Goal: Task Accomplishment & Management: Complete application form

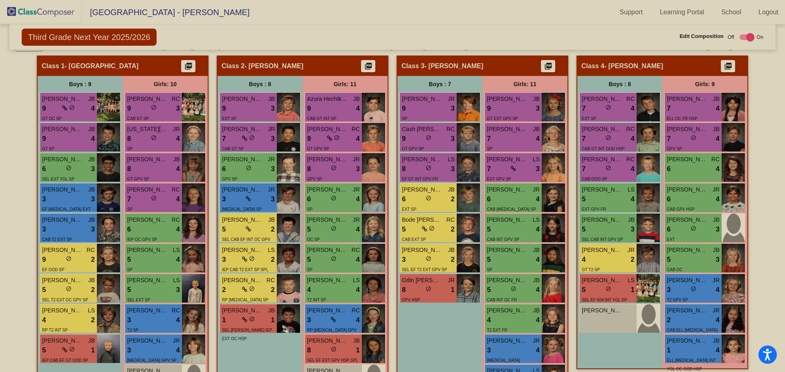
scroll to position [2, 0]
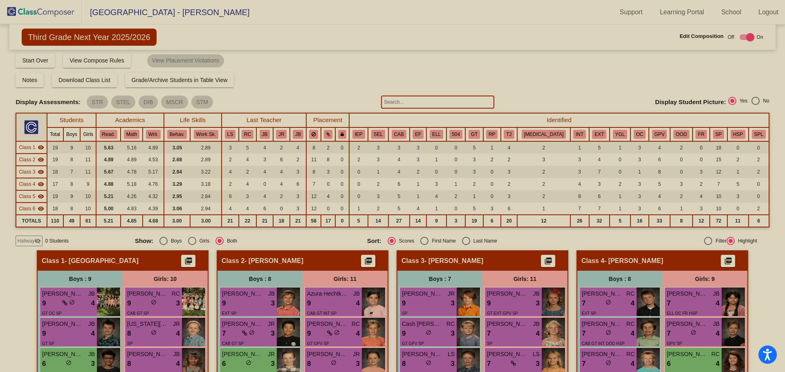
click at [48, 13] on img at bounding box center [41, 12] width 82 height 24
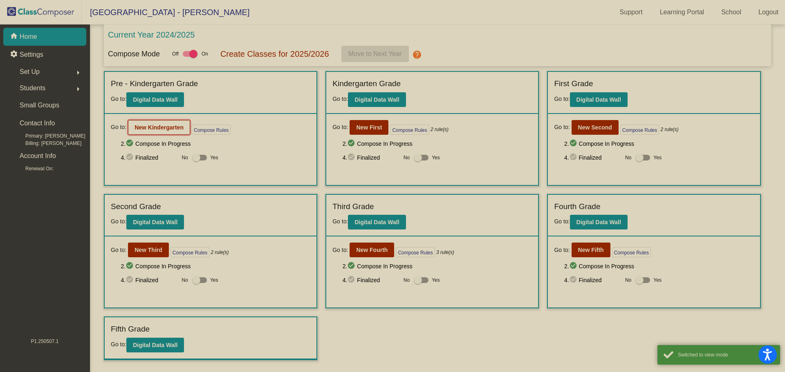
click at [164, 127] on b "New Kindergarten" at bounding box center [158, 127] width 49 height 7
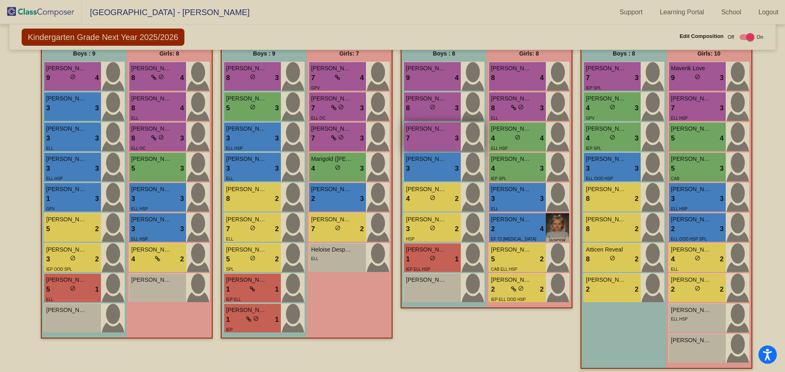
scroll to position [208, 0]
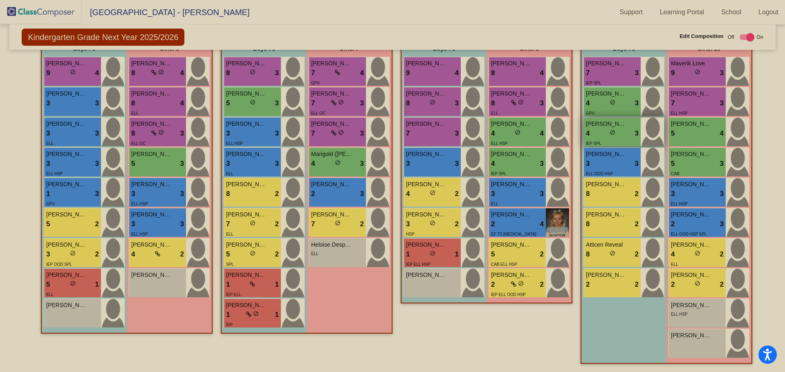
click at [594, 132] on div "4 lock do_not_disturb_alt 3" at bounding box center [612, 133] width 53 height 11
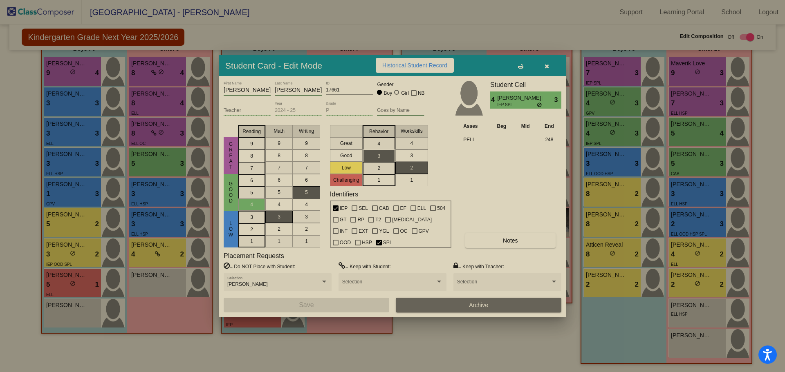
click at [547, 63] on icon "button" at bounding box center [547, 66] width 4 height 6
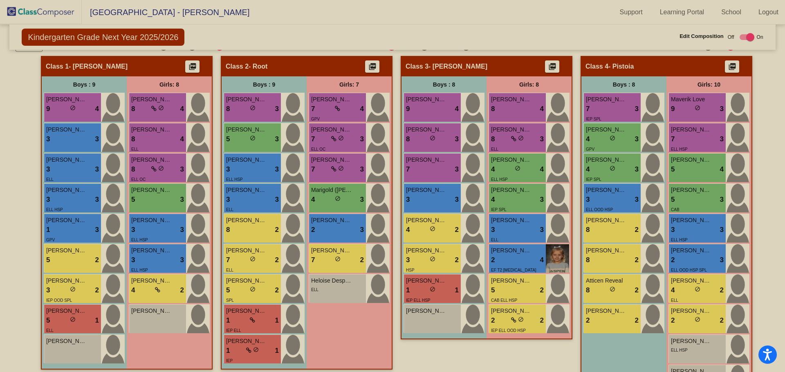
scroll to position [168, 0]
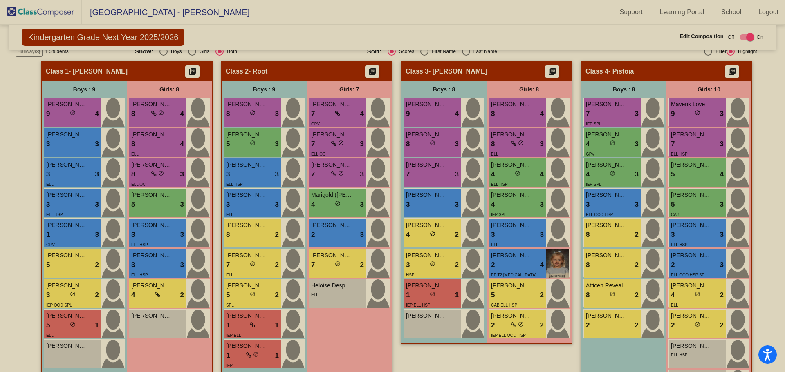
click at [39, 9] on img at bounding box center [41, 12] width 82 height 24
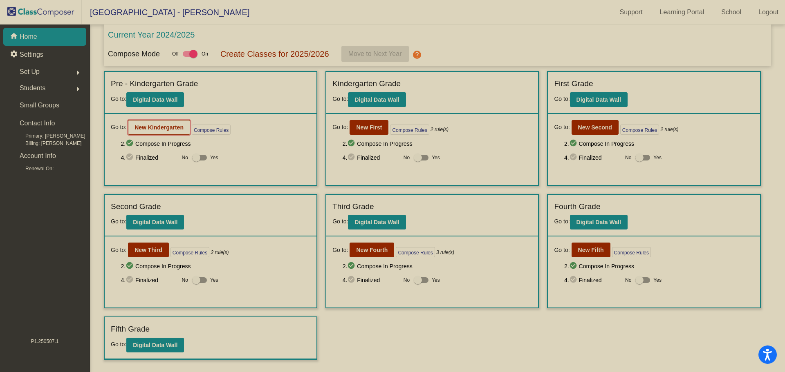
click at [156, 129] on b "New Kindergarten" at bounding box center [158, 127] width 49 height 7
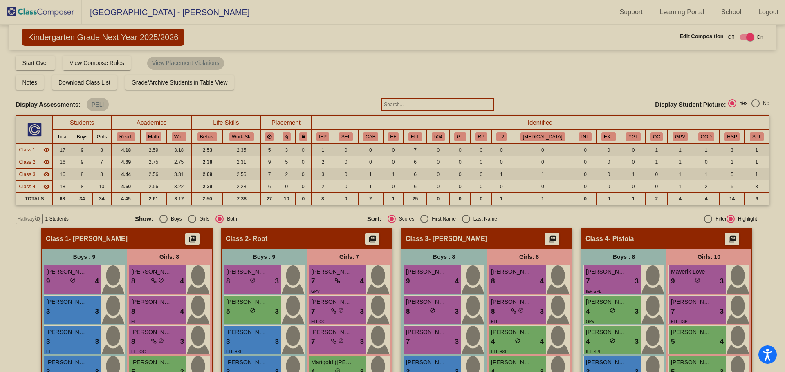
click at [32, 217] on span "Hallway" at bounding box center [25, 218] width 17 height 7
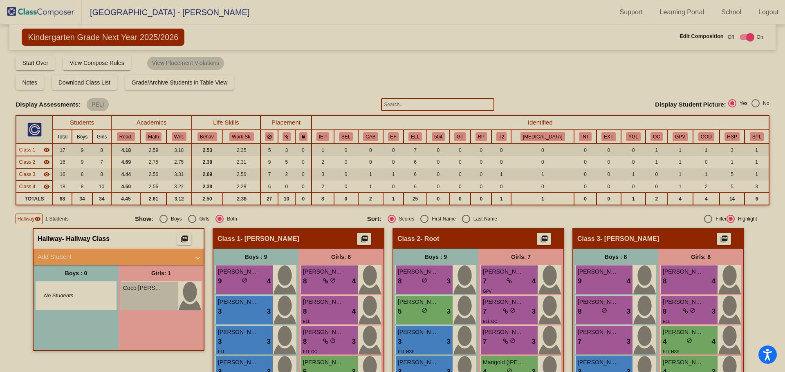
click at [196, 258] on span at bounding box center [197, 257] width 3 height 9
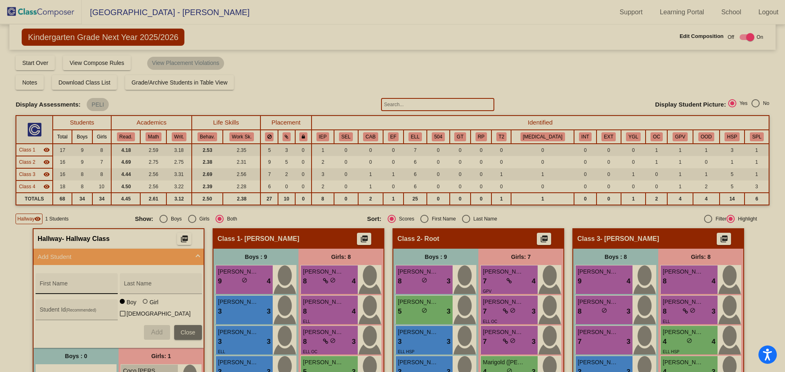
click at [69, 289] on input "First Name" at bounding box center [77, 287] width 74 height 7
click at [61, 286] on input "First Name" at bounding box center [77, 287] width 74 height 7
type input "[PERSON_NAME]"
click at [139, 287] on input "Last Name" at bounding box center [161, 287] width 74 height 7
type input "[PERSON_NAME]"
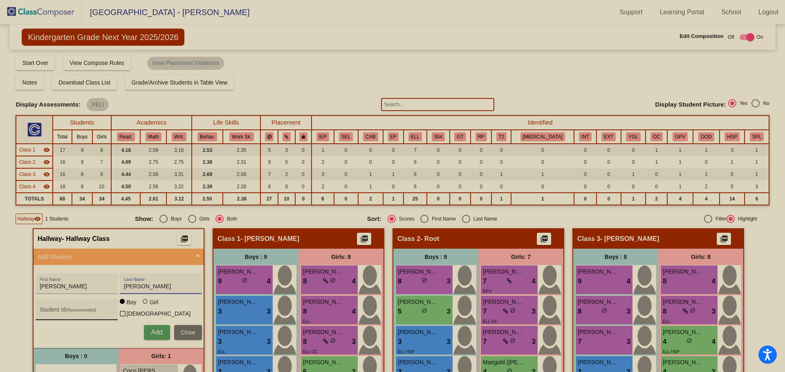
click at [92, 311] on input "Student Id (Recommended)" at bounding box center [77, 313] width 74 height 7
type input "12974"
click at [152, 330] on span "Add" at bounding box center [156, 332] width 11 height 7
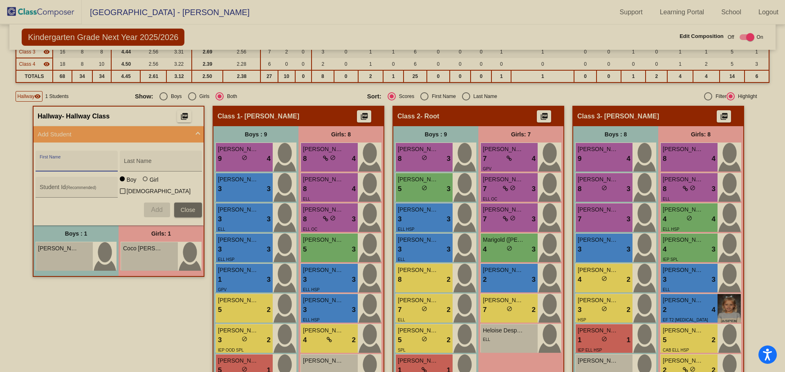
scroll to position [164, 0]
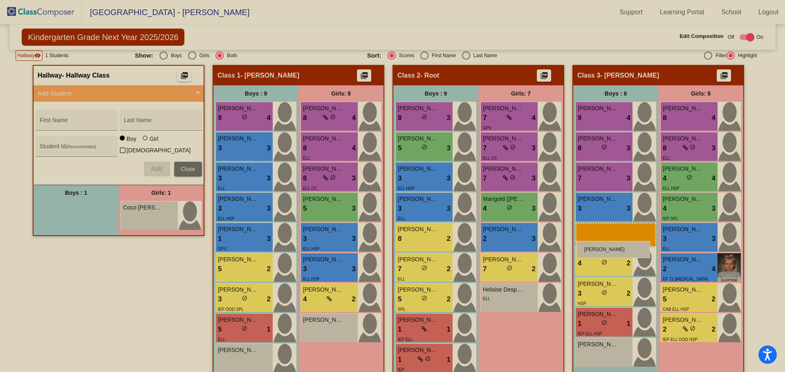
drag, startPoint x: 55, startPoint y: 212, endPoint x: 576, endPoint y: 241, distance: 522.0
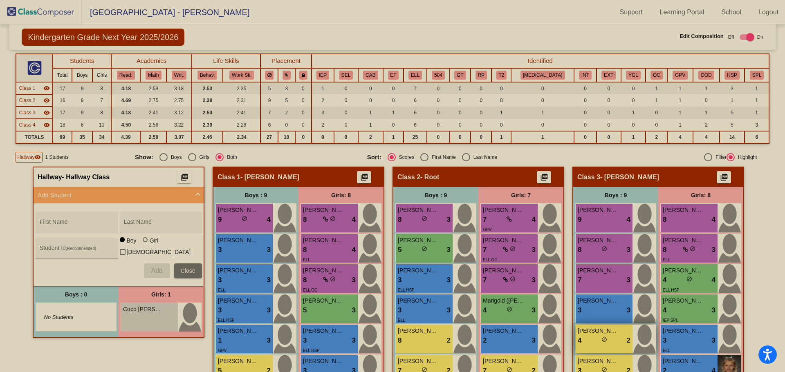
scroll to position [204, 0]
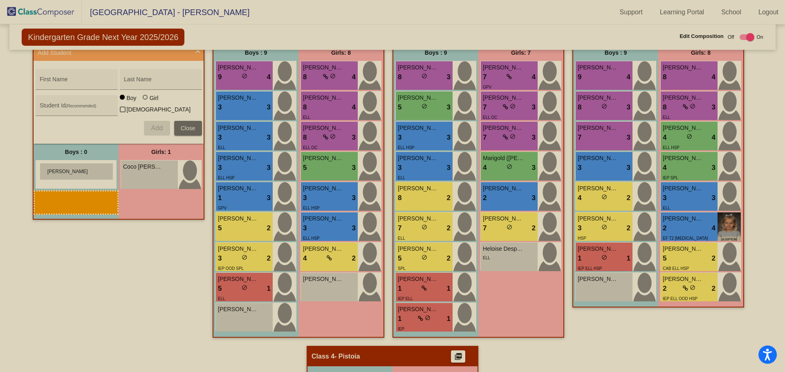
drag, startPoint x: 602, startPoint y: 286, endPoint x: 39, endPoint y: 163, distance: 576.2
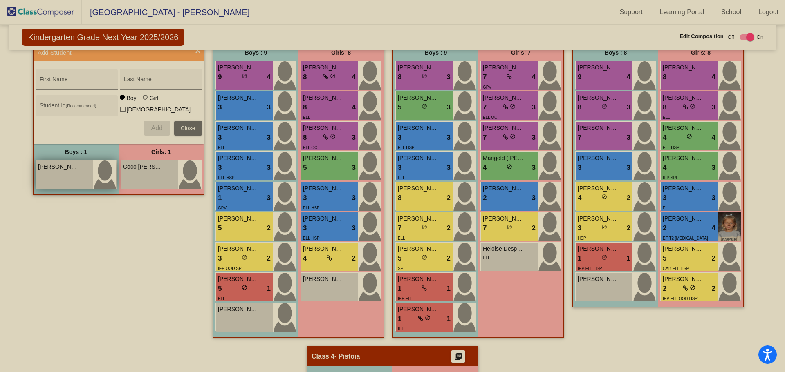
click at [56, 172] on div "[PERSON_NAME] lock do_not_disturb_alt" at bounding box center [64, 175] width 57 height 29
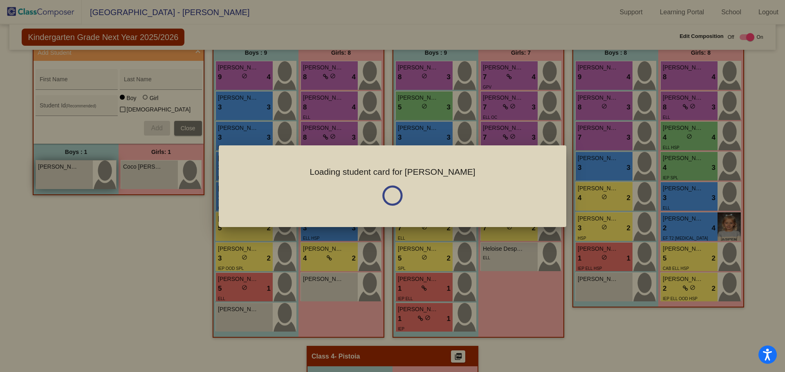
click at [56, 172] on div at bounding box center [392, 186] width 785 height 372
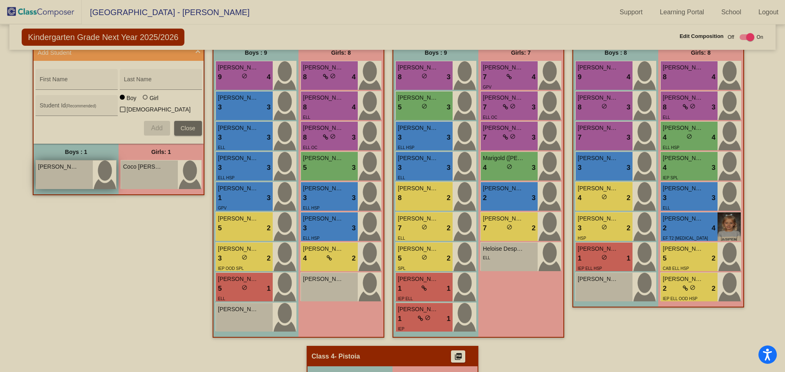
click at [52, 172] on div "[PERSON_NAME] lock do_not_disturb_alt" at bounding box center [64, 175] width 57 height 29
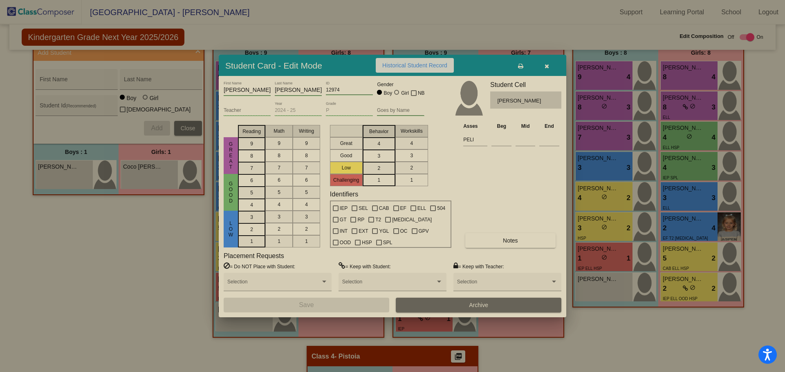
click at [409, 65] on span "Historical Student Record" at bounding box center [414, 65] width 65 height 7
click at [549, 65] on button "button" at bounding box center [546, 65] width 26 height 15
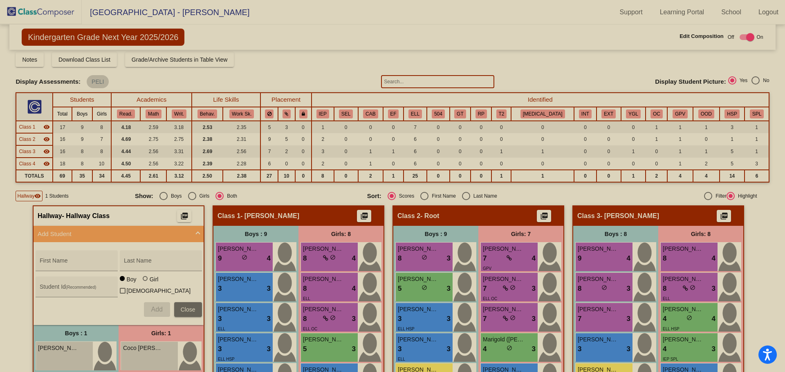
scroll to position [41, 0]
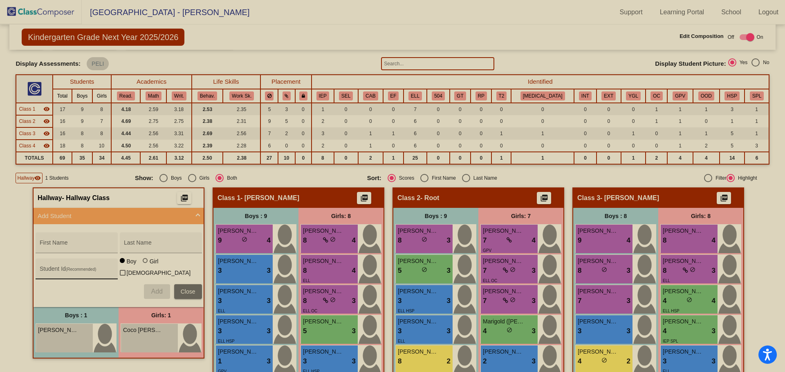
click at [61, 266] on div "Student Id (Recommended)" at bounding box center [77, 271] width 74 height 17
type input "12974"
click at [152, 289] on span "Add" at bounding box center [156, 291] width 11 height 7
click at [87, 246] on input "First Name" at bounding box center [77, 246] width 74 height 7
click at [68, 243] on input "First Name" at bounding box center [77, 246] width 74 height 7
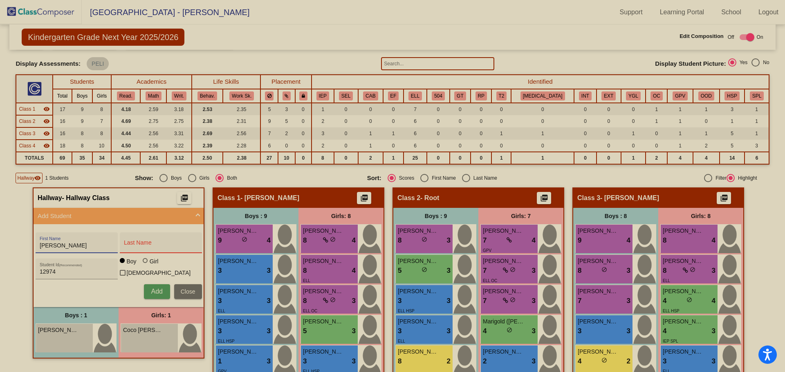
type input "[PERSON_NAME]"
click at [143, 246] on input "Last Name" at bounding box center [161, 246] width 74 height 7
type input "[PERSON_NAME]"
click at [144, 285] on button "Add" at bounding box center [157, 292] width 26 height 15
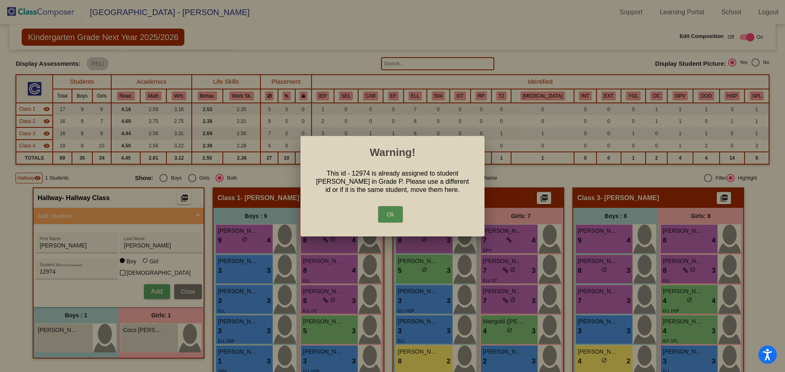
click at [393, 215] on button "Ok" at bounding box center [390, 214] width 25 height 16
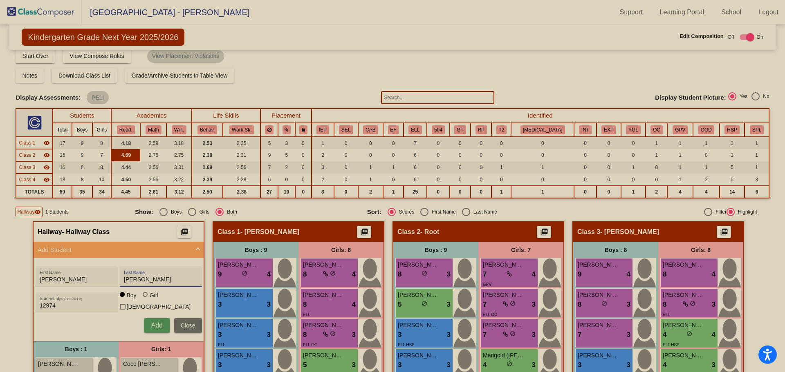
scroll to position [0, 0]
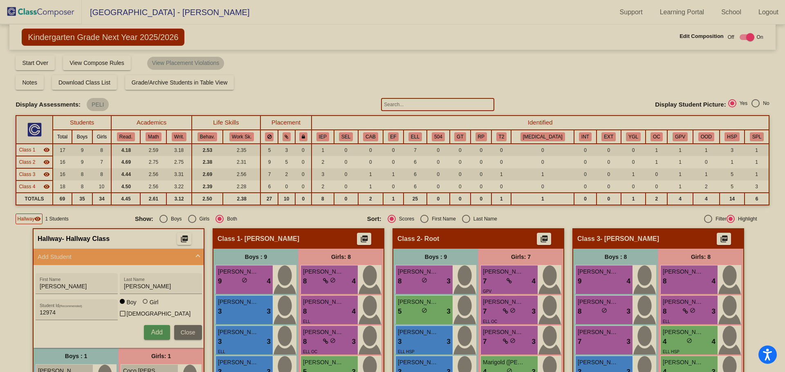
click at [32, 8] on img at bounding box center [41, 12] width 82 height 24
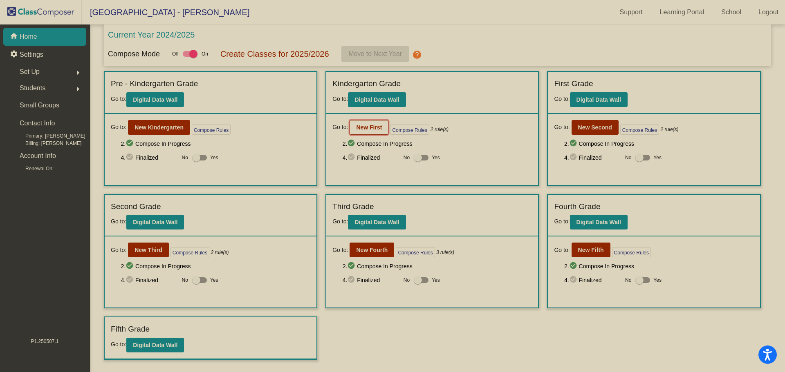
click at [363, 129] on b "New First" at bounding box center [369, 127] width 26 height 7
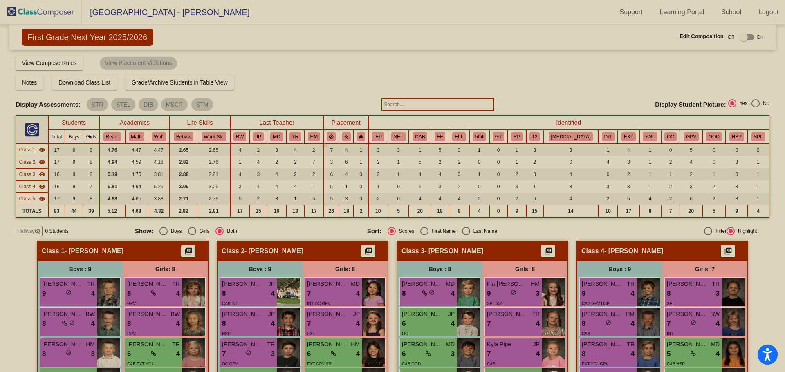
click at [765, 353] on icon "Open accessiBe: accessibility options, statement and help" at bounding box center [767, 354] width 10 height 13
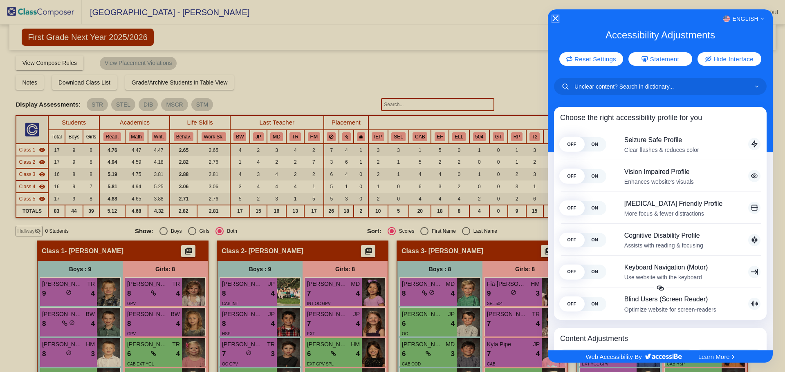
click at [553, 18] on icon "Close Accessibility Interface" at bounding box center [555, 19] width 6 height 6
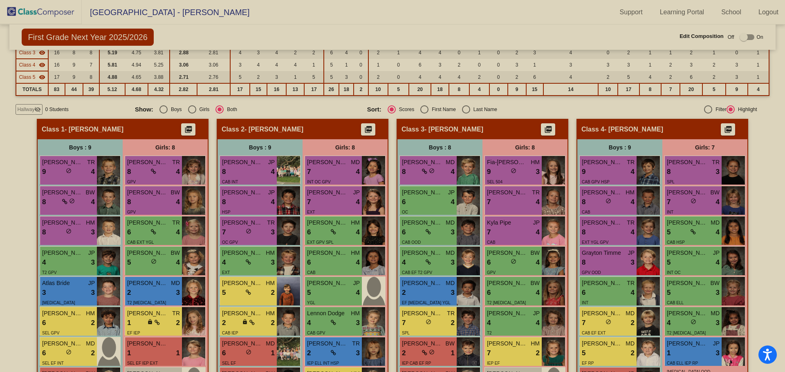
scroll to position [123, 0]
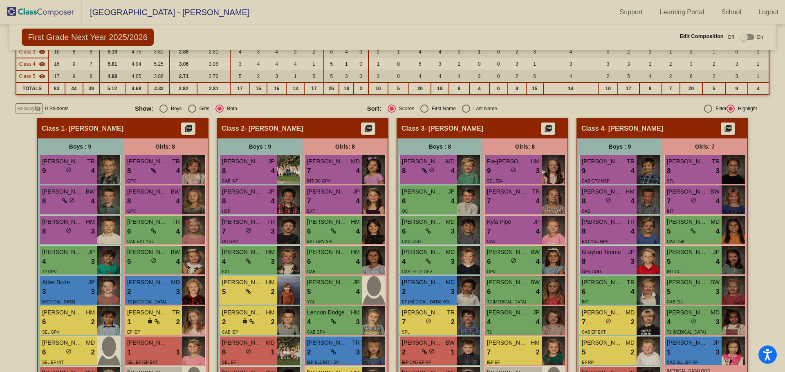
click at [25, 108] on span "Hallway" at bounding box center [25, 108] width 17 height 7
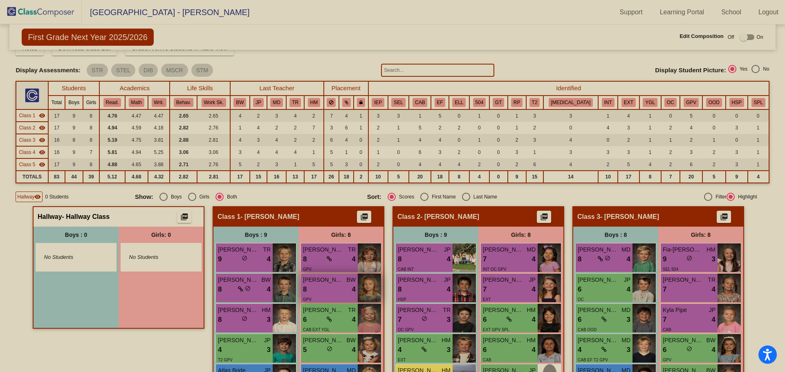
scroll to position [0, 0]
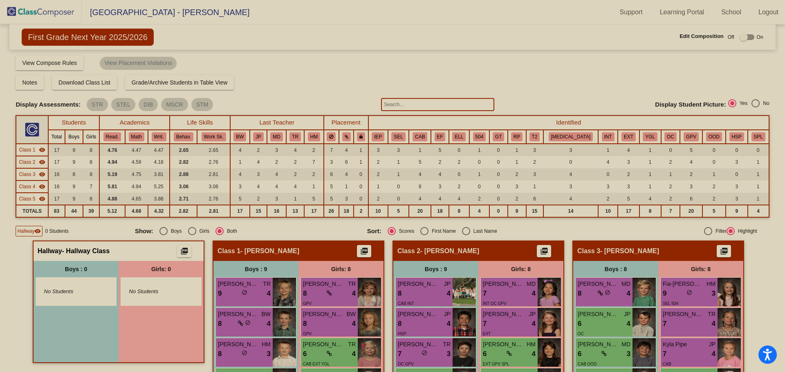
click at [35, 12] on img at bounding box center [41, 12] width 82 height 24
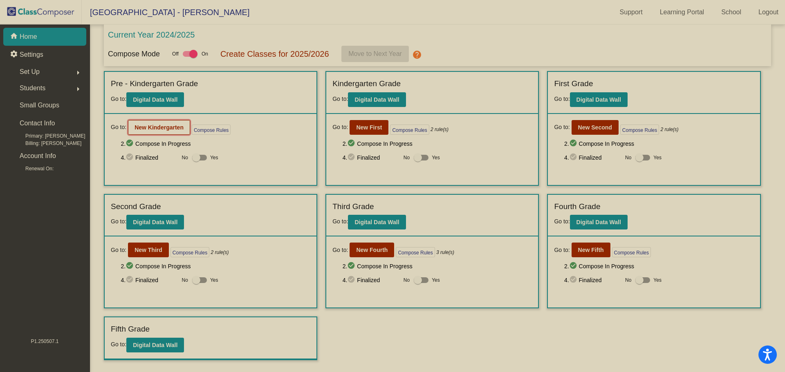
click at [155, 131] on button "New Kindergarten" at bounding box center [159, 127] width 62 height 15
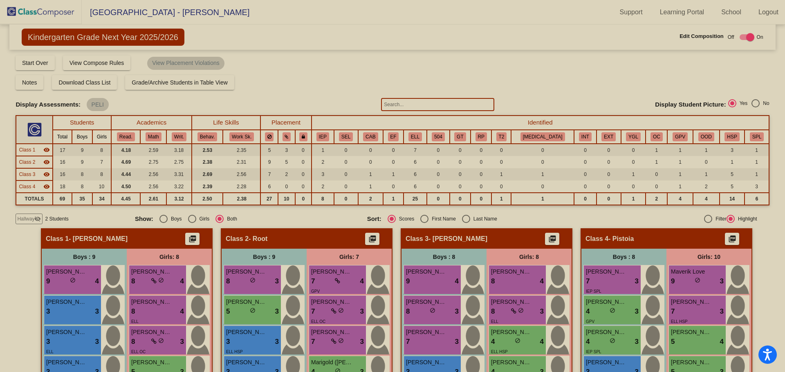
click at [31, 220] on span "Hallway" at bounding box center [25, 218] width 17 height 7
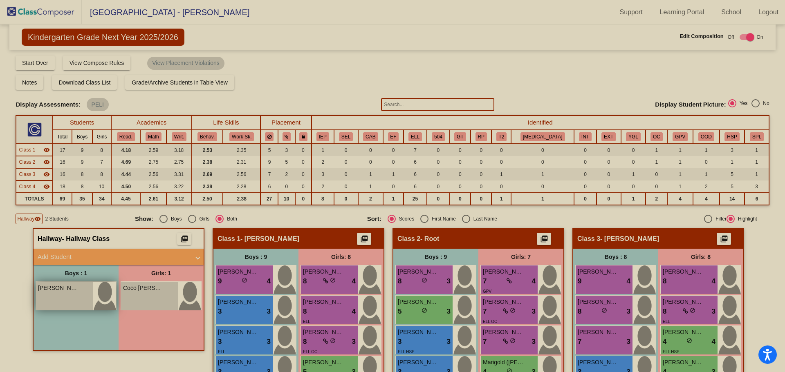
click at [65, 295] on div "[PERSON_NAME] lock do_not_disturb_alt" at bounding box center [64, 296] width 57 height 29
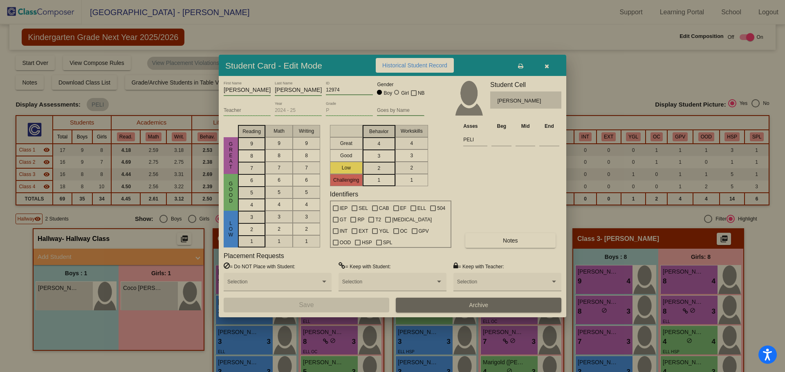
click at [390, 178] on mat-list-option "1" at bounding box center [379, 180] width 33 height 12
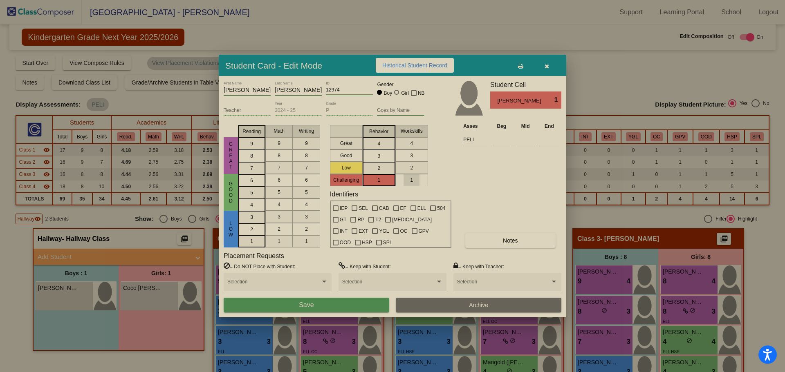
click at [408, 179] on div "1" at bounding box center [411, 180] width 16 height 12
click at [257, 224] on div "1" at bounding box center [252, 217] width 16 height 12
click at [275, 242] on div "1" at bounding box center [279, 241] width 16 height 12
click at [303, 242] on div "1" at bounding box center [306, 241] width 16 height 12
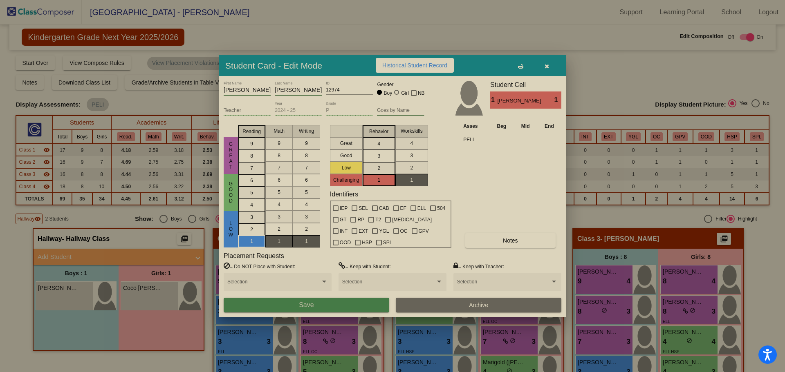
click at [311, 306] on span "Save" at bounding box center [306, 305] width 15 height 7
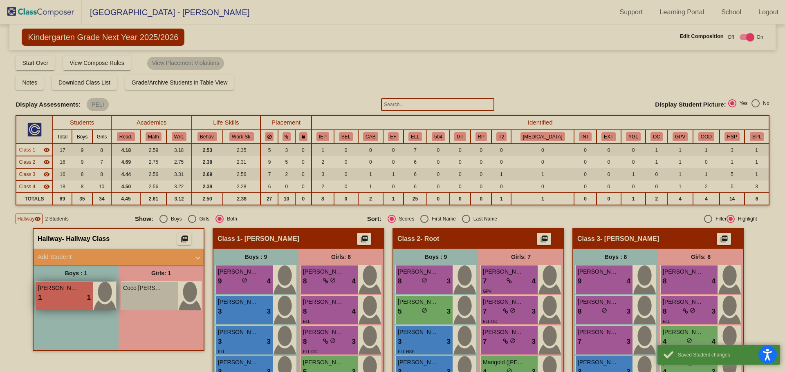
click at [57, 294] on div "1 lock do_not_disturb_alt 1" at bounding box center [64, 298] width 53 height 11
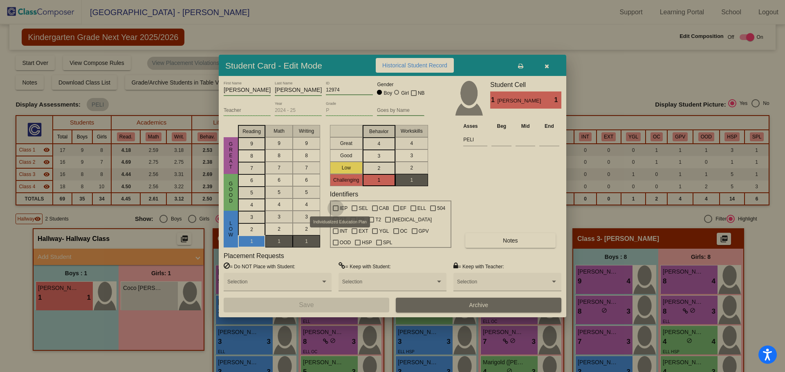
click at [336, 206] on div at bounding box center [336, 209] width 6 height 6
click at [336, 211] on input "IEP" at bounding box center [335, 211] width 0 height 0
checkbox input "true"
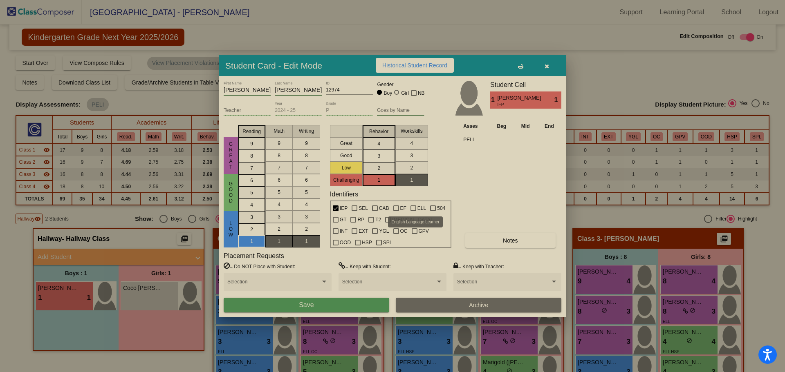
click at [410, 206] on div at bounding box center [413, 209] width 6 height 6
click at [413, 211] on input "ELL" at bounding box center [413, 211] width 0 height 0
checkbox input "true"
click at [361, 240] on div at bounding box center [358, 243] width 6 height 6
click at [358, 246] on input "HSP" at bounding box center [357, 246] width 0 height 0
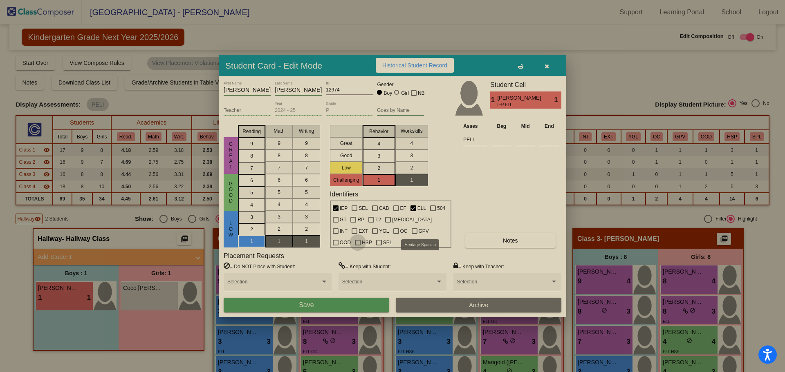
checkbox input "true"
click at [393, 208] on div at bounding box center [396, 209] width 6 height 6
click at [396, 211] on input "EF" at bounding box center [396, 211] width 0 height 0
checkbox input "true"
click at [382, 240] on div at bounding box center [379, 243] width 6 height 6
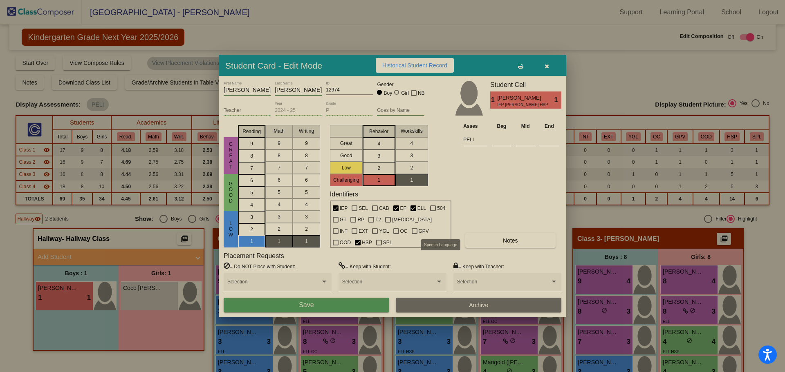
click at [379, 246] on input "SPL" at bounding box center [379, 246] width 0 height 0
checkbox input "true"
click at [345, 301] on button "Save" at bounding box center [307, 305] width 166 height 15
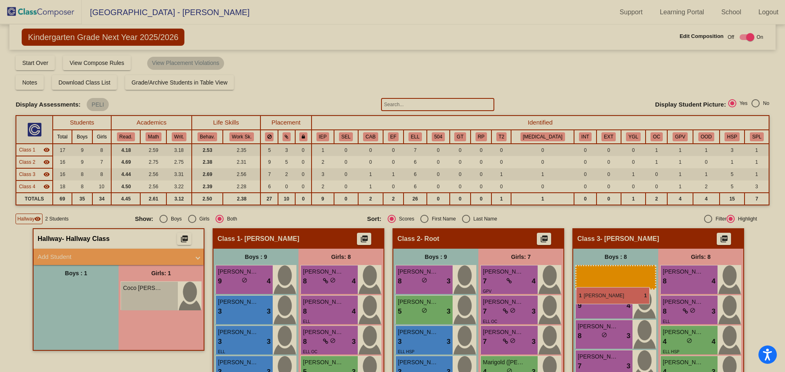
drag, startPoint x: 59, startPoint y: 296, endPoint x: 576, endPoint y: 287, distance: 517.2
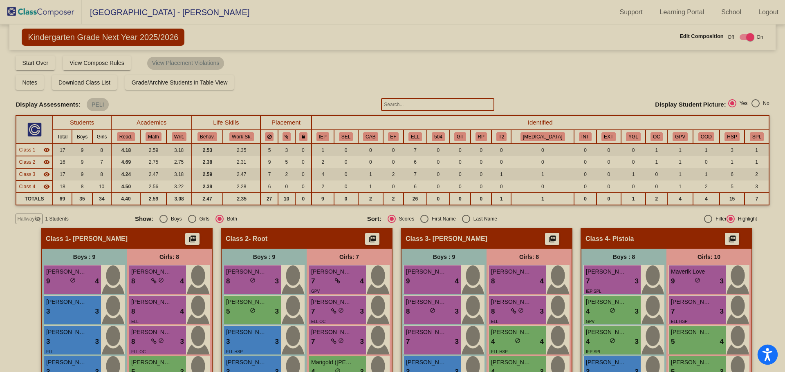
click at [764, 360] on icon "Open accessiBe: accessibility options, statement and help" at bounding box center [767, 354] width 10 height 13
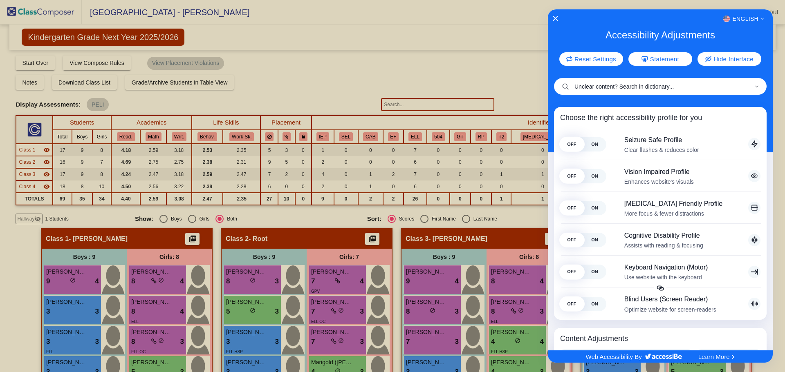
click at [608, 88] on input "Unclear content? Search in dictionary..." at bounding box center [660, 86] width 213 height 17
type input "changing student grade level"
drag, startPoint x: 674, startPoint y: 87, endPoint x: 681, endPoint y: 87, distance: 7.0
click at [674, 87] on input "changing student grade level" at bounding box center [660, 86] width 213 height 17
click at [553, 18] on icon "Close Accessibility Interface" at bounding box center [555, 19] width 6 height 6
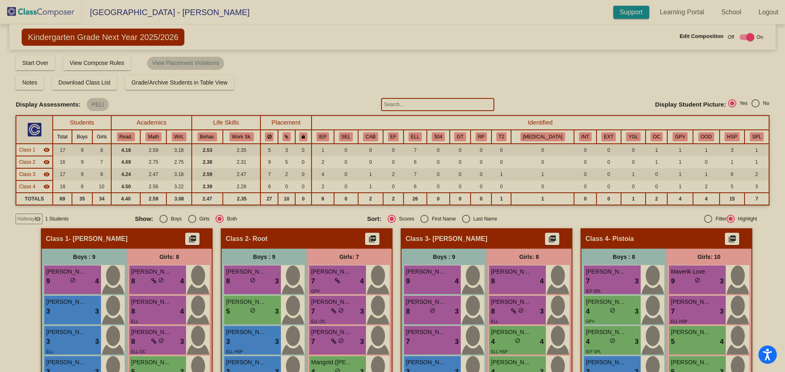
click at [616, 11] on link "Support" at bounding box center [631, 12] width 36 height 13
click at [35, 12] on img at bounding box center [41, 12] width 82 height 24
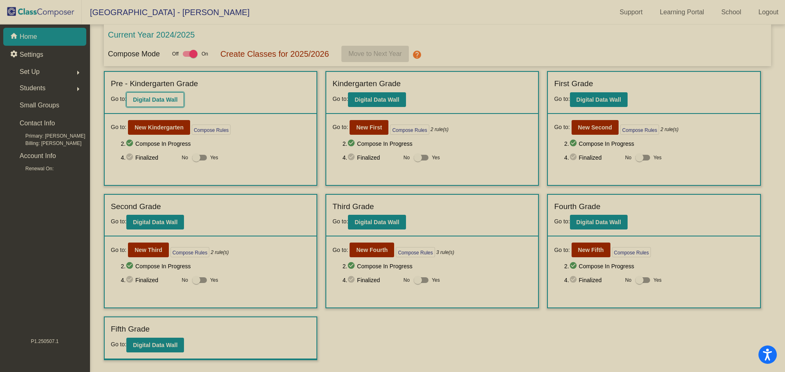
click at [152, 101] on b "Digital Data Wall" at bounding box center [155, 99] width 45 height 7
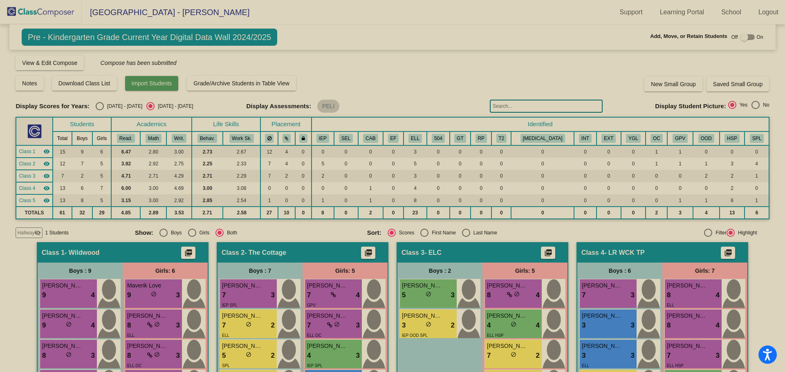
click at [170, 78] on button "Import Students" at bounding box center [152, 83] width 54 height 15
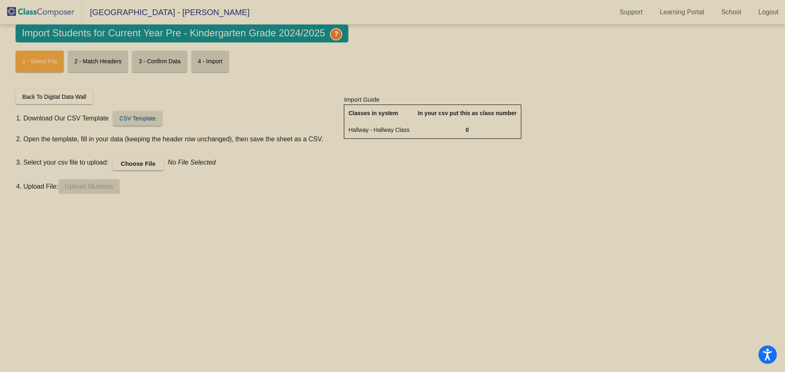
click at [133, 116] on span "CSV Template" at bounding box center [137, 118] width 36 height 7
click at [141, 118] on span "CSV Template" at bounding box center [137, 118] width 36 height 7
click at [29, 7] on img at bounding box center [41, 12] width 82 height 24
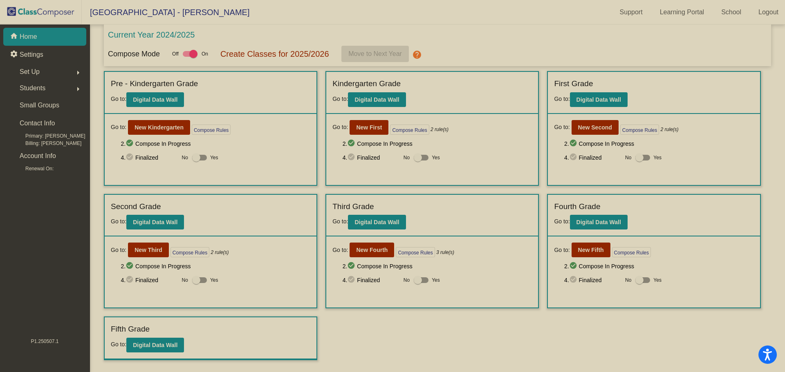
click at [33, 71] on span "Set Up" at bounding box center [30, 71] width 20 height 11
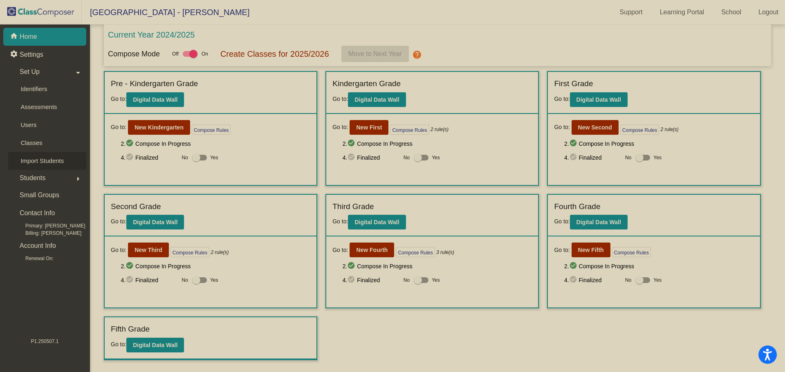
click at [44, 163] on p "Import Students" at bounding box center [41, 161] width 43 height 10
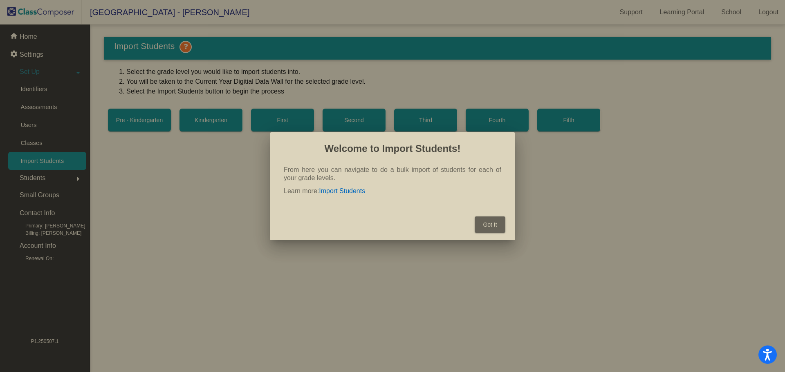
click at [490, 224] on span "Got It" at bounding box center [490, 225] width 14 height 7
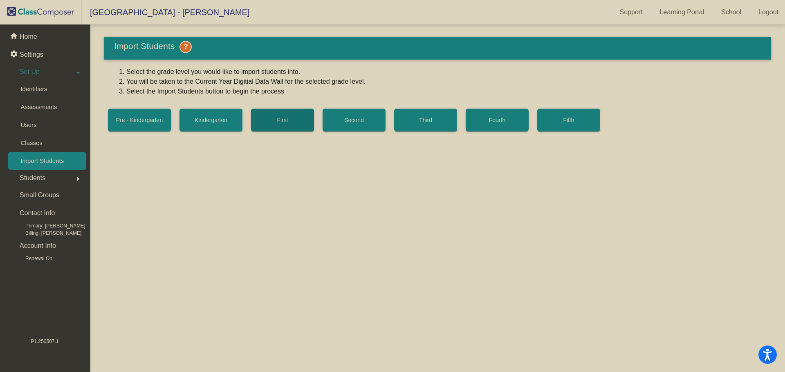
click at [281, 116] on button "First" at bounding box center [282, 120] width 63 height 23
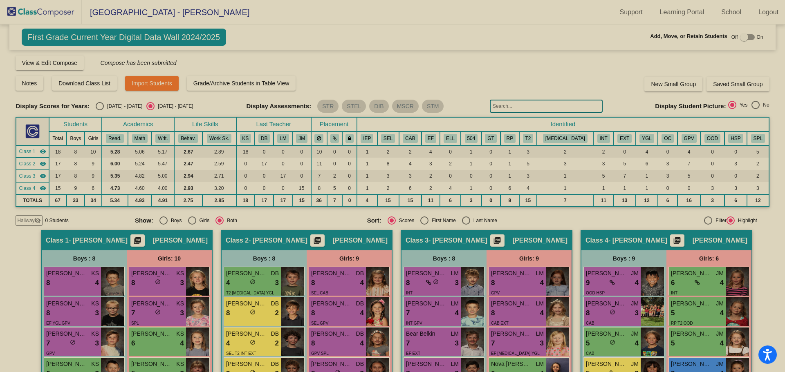
click at [98, 105] on div "Select an option" at bounding box center [100, 106] width 8 height 8
click at [99, 110] on input "[DATE] - [DATE]" at bounding box center [99, 110] width 0 height 0
radio input "true"
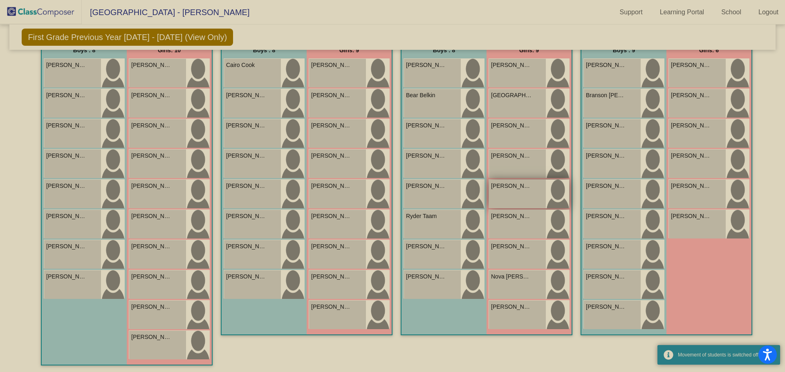
scroll to position [194, 0]
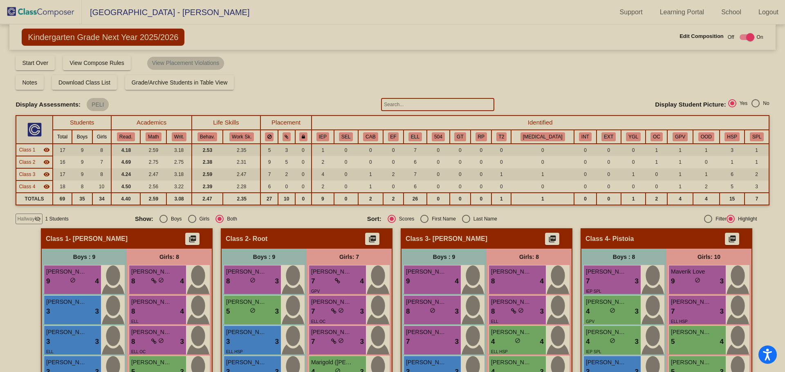
click at [46, 12] on img at bounding box center [41, 12] width 82 height 24
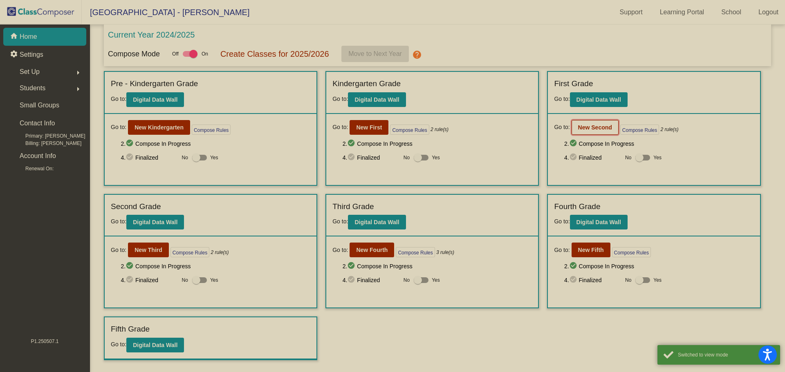
click at [587, 127] on b "New Second" at bounding box center [595, 127] width 34 height 7
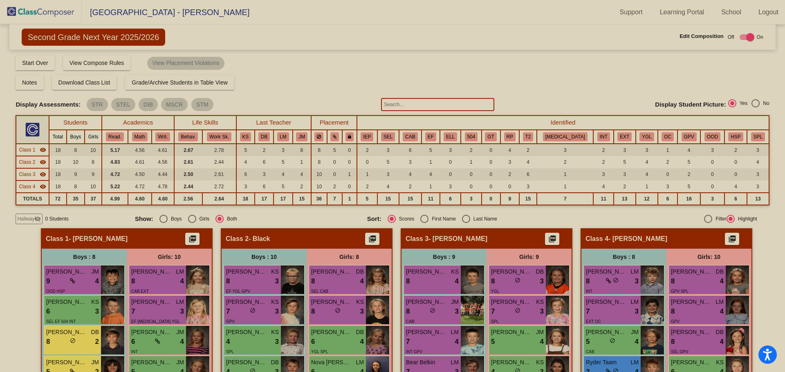
click at [438, 99] on input "text" at bounding box center [437, 104] width 113 height 13
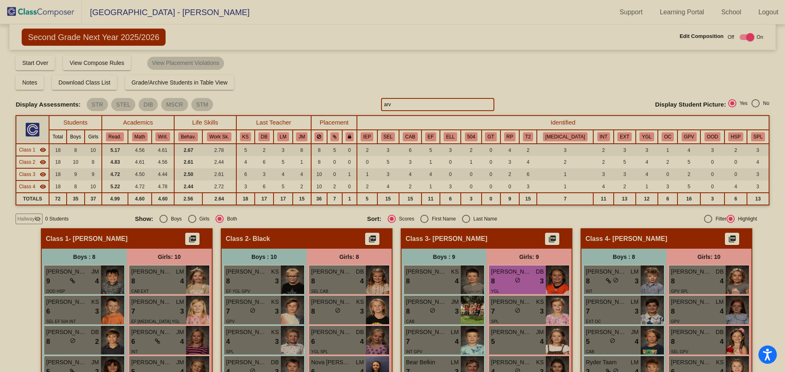
type input "arv"
click at [45, 8] on img at bounding box center [41, 12] width 82 height 24
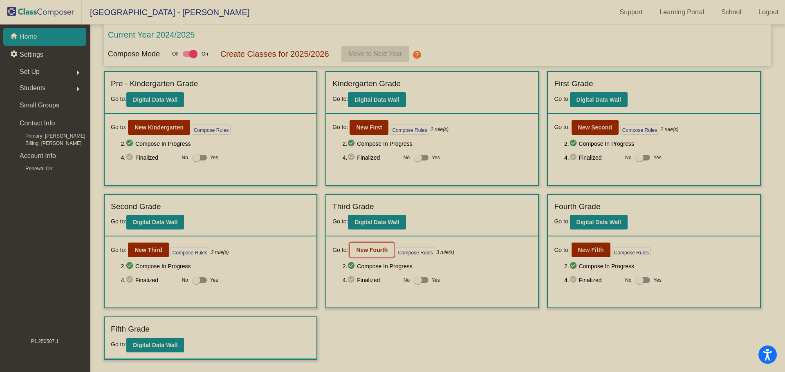
click at [372, 248] on b "New Fourth" at bounding box center [371, 250] width 31 height 7
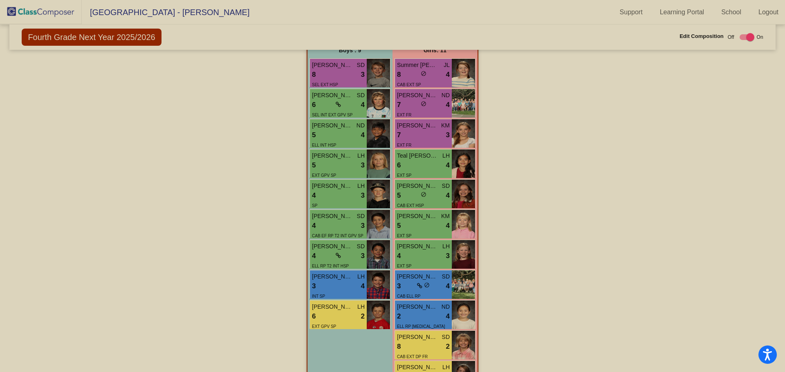
scroll to position [623, 0]
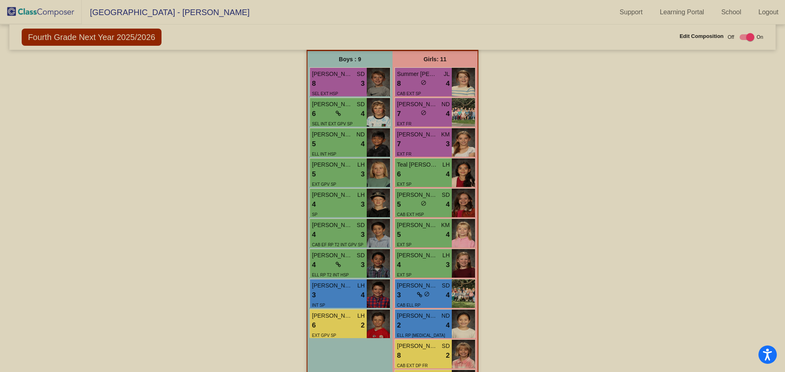
drag, startPoint x: 518, startPoint y: 320, endPoint x: 519, endPoint y: 314, distance: 6.7
click at [519, 320] on div "Hallway - Hallway Class picture_as_pdf Add Student First Name Last Name Student…" at bounding box center [392, 15] width 753 height 795
